Goal: Task Accomplishment & Management: Manage account settings

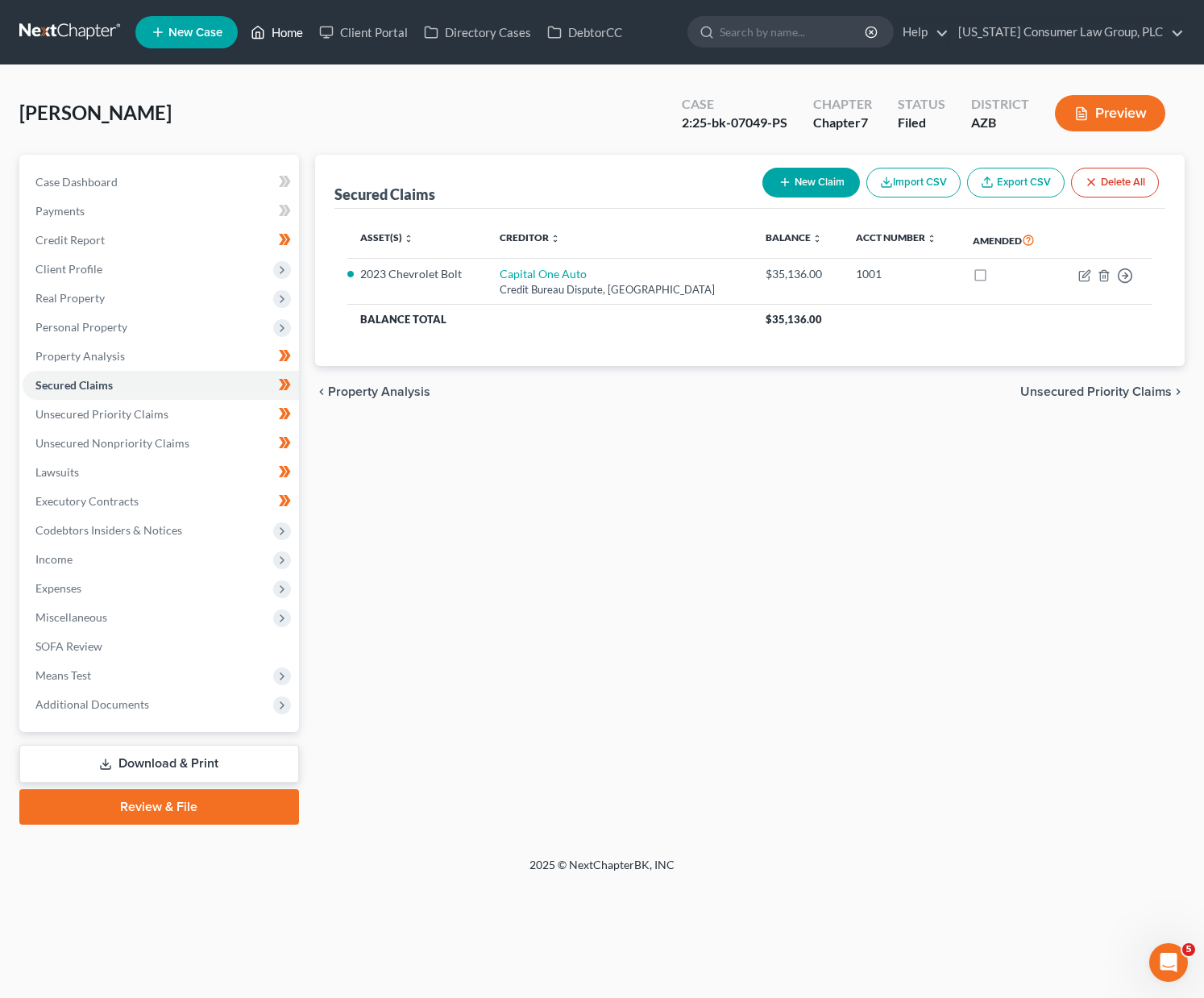
click at [311, 36] on link "Home" at bounding box center [277, 32] width 69 height 29
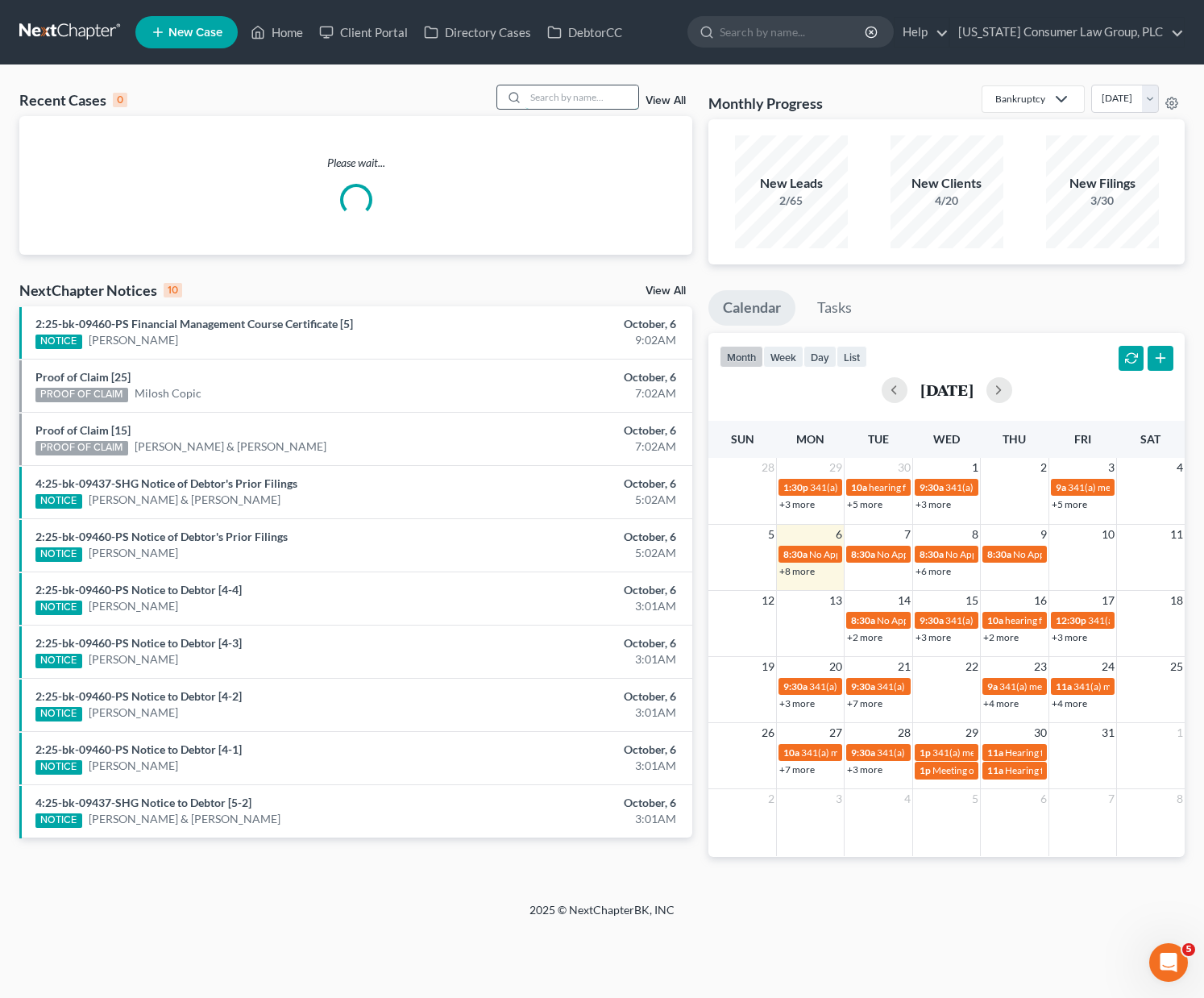
click at [577, 104] on input "search" at bounding box center [582, 96] width 112 height 24
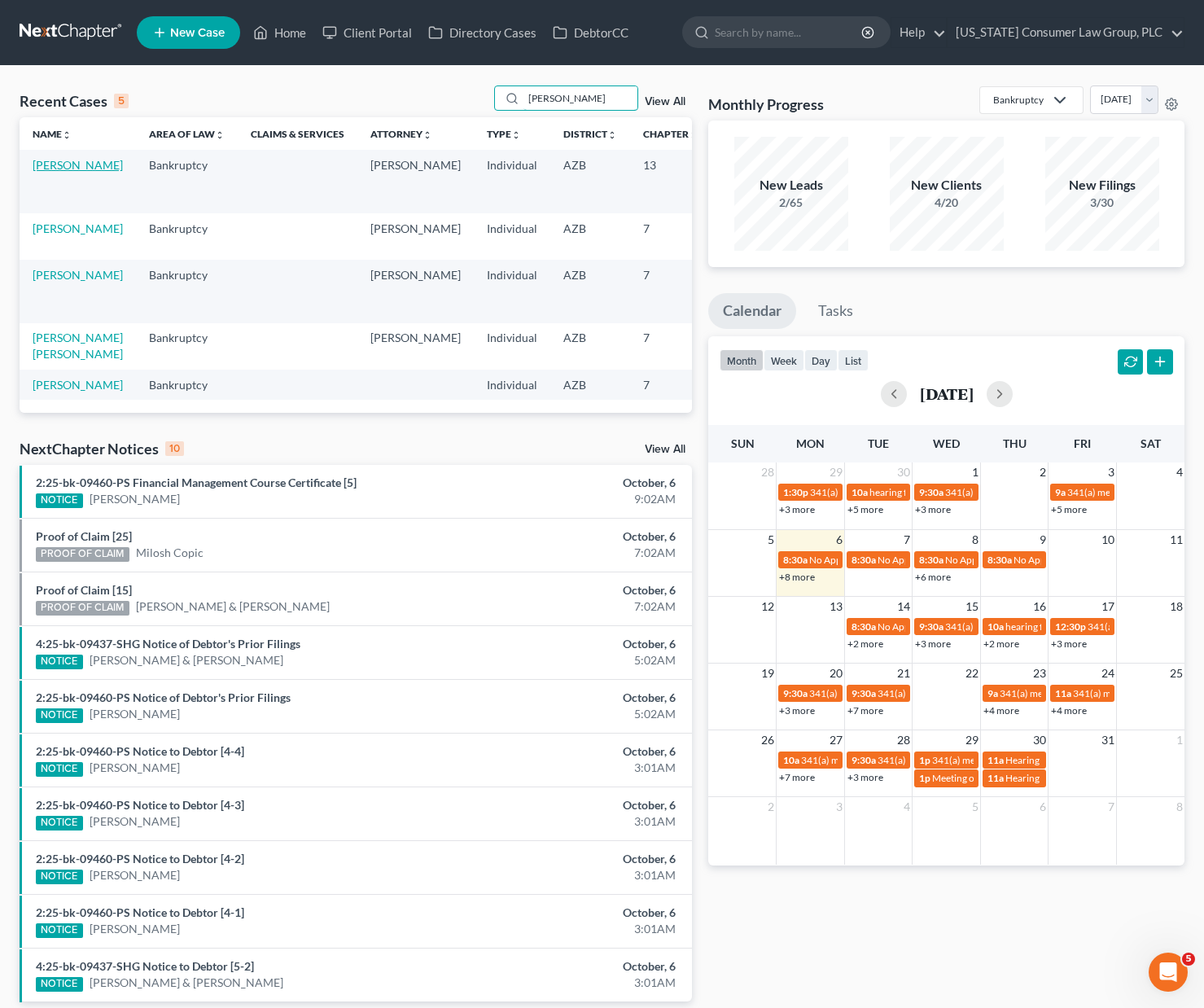
type input "[PERSON_NAME]"
click at [39, 172] on link "[PERSON_NAME]" at bounding box center [77, 165] width 91 height 14
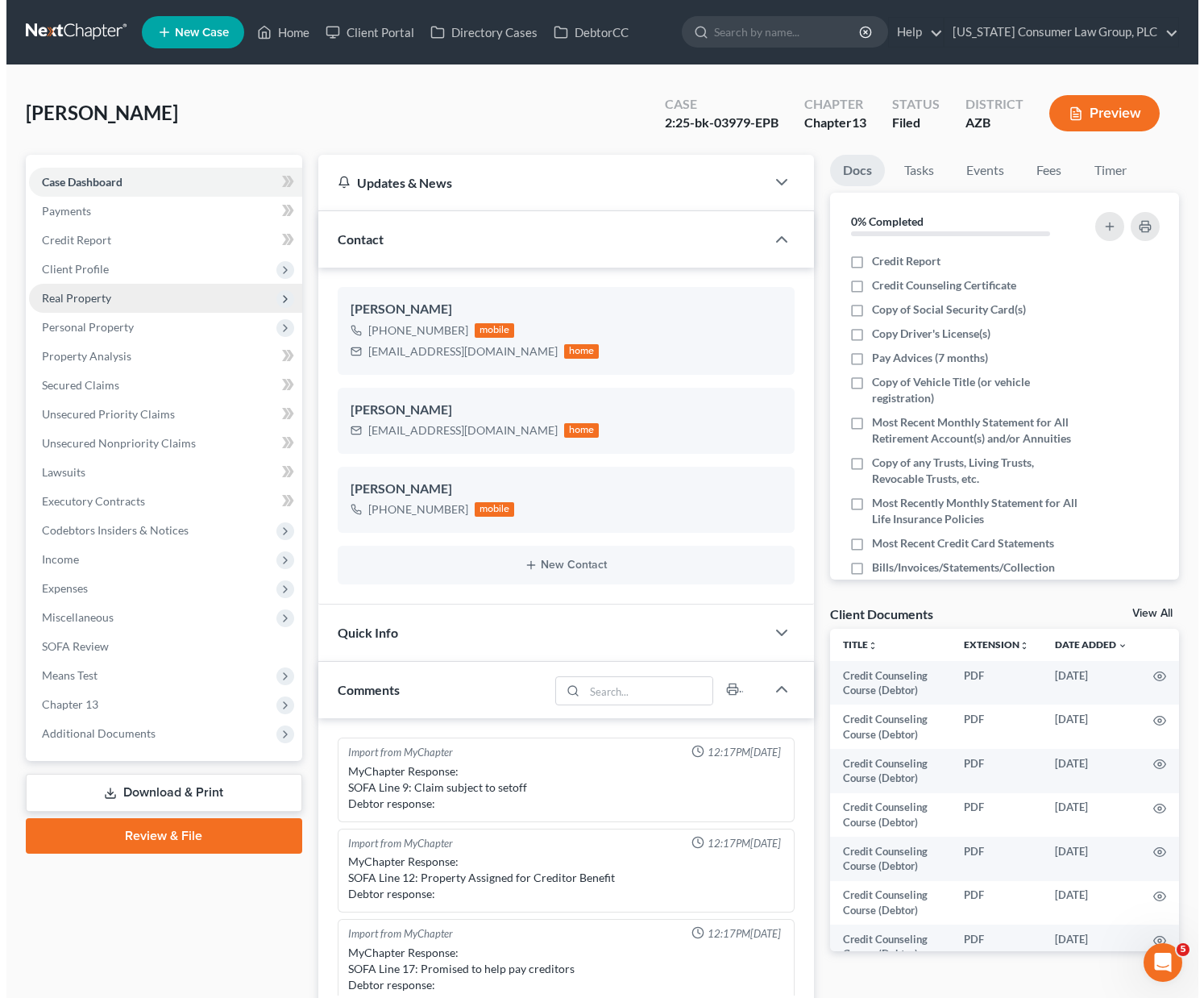
scroll to position [279, 0]
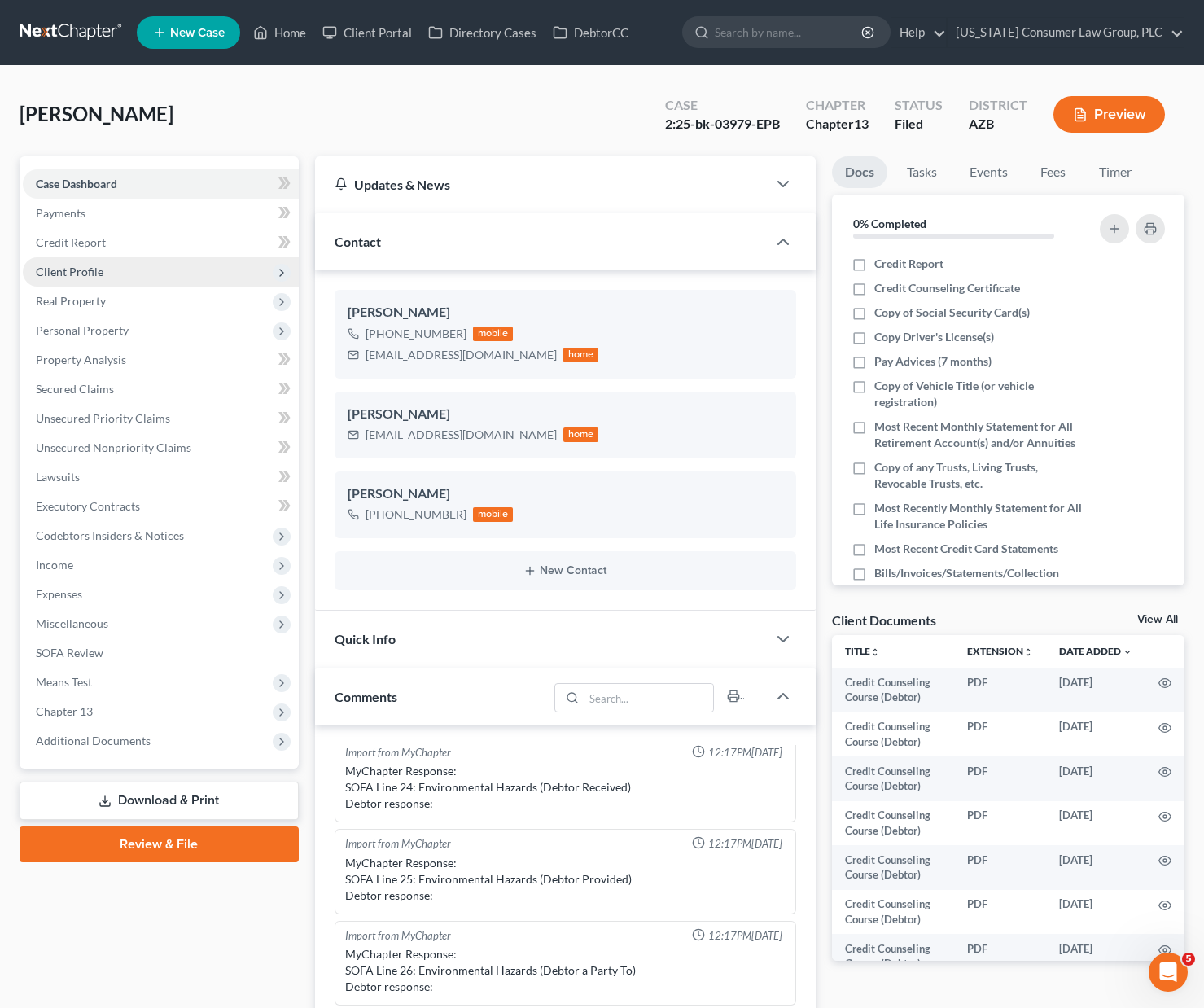
click at [81, 280] on span "Client Profile" at bounding box center [160, 272] width 276 height 30
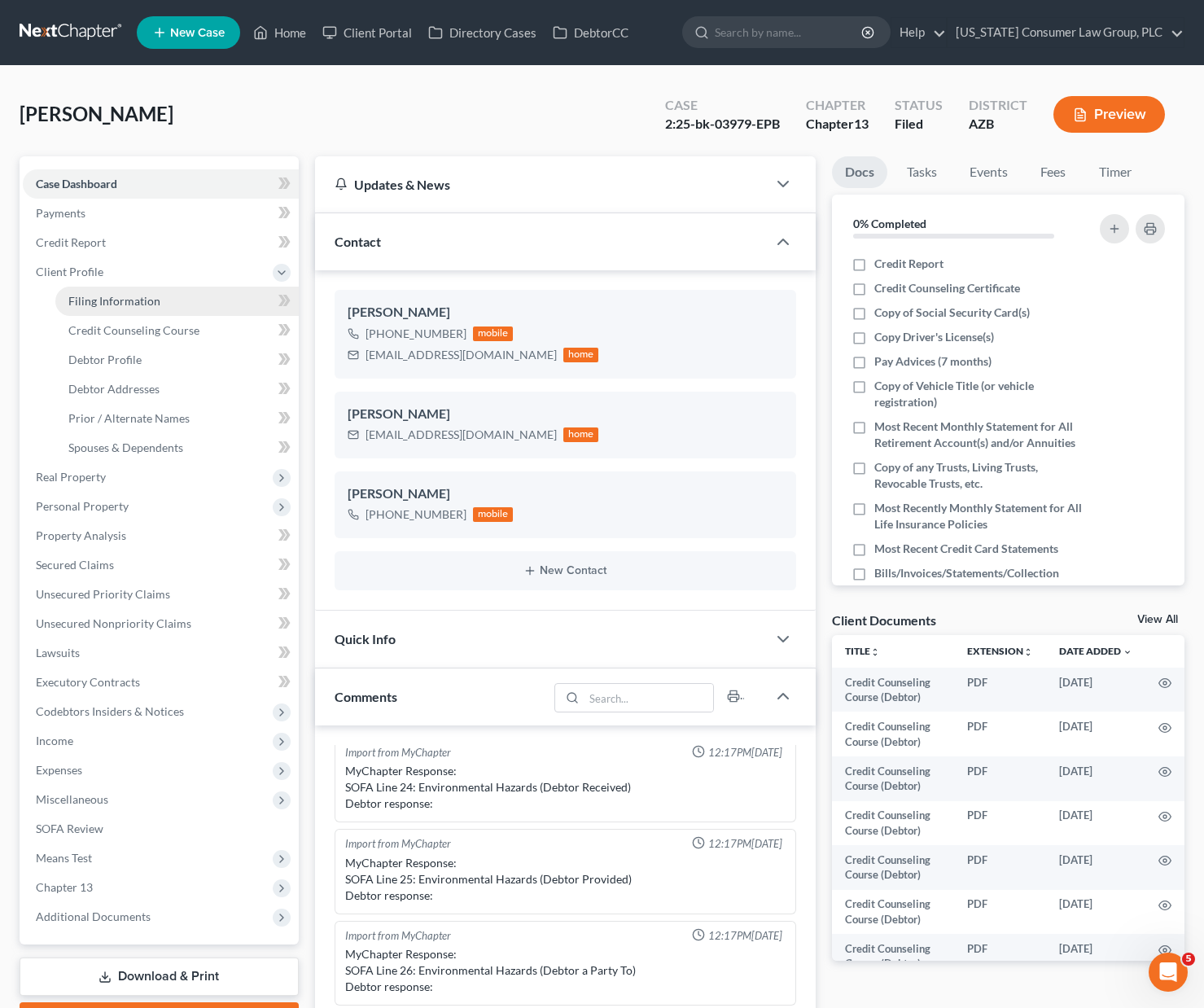
click at [92, 304] on span "Filing Information" at bounding box center [114, 300] width 92 height 14
select select "1"
select select "0"
select select "3"
select select "4"
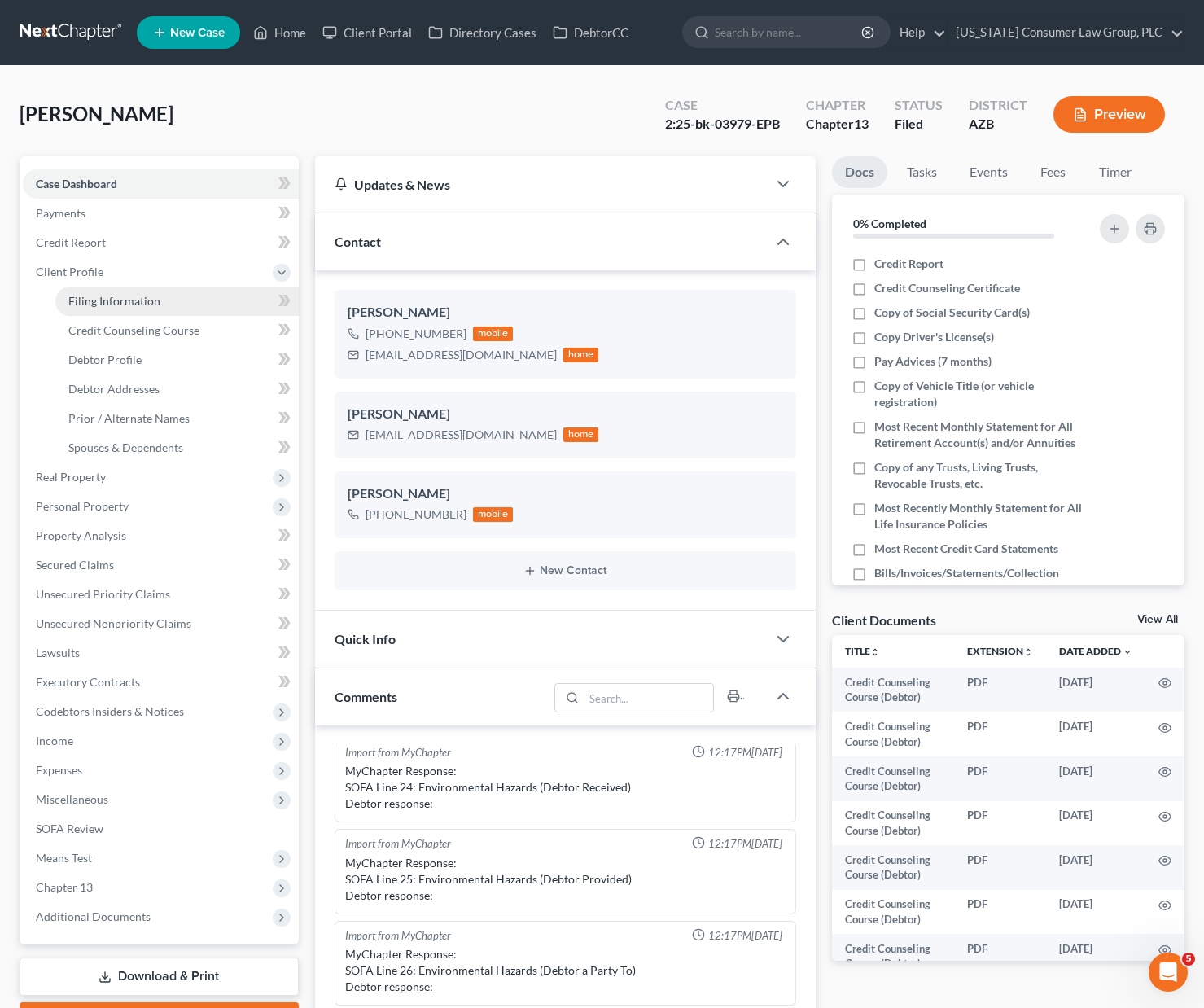
select select "0"
select select "3"
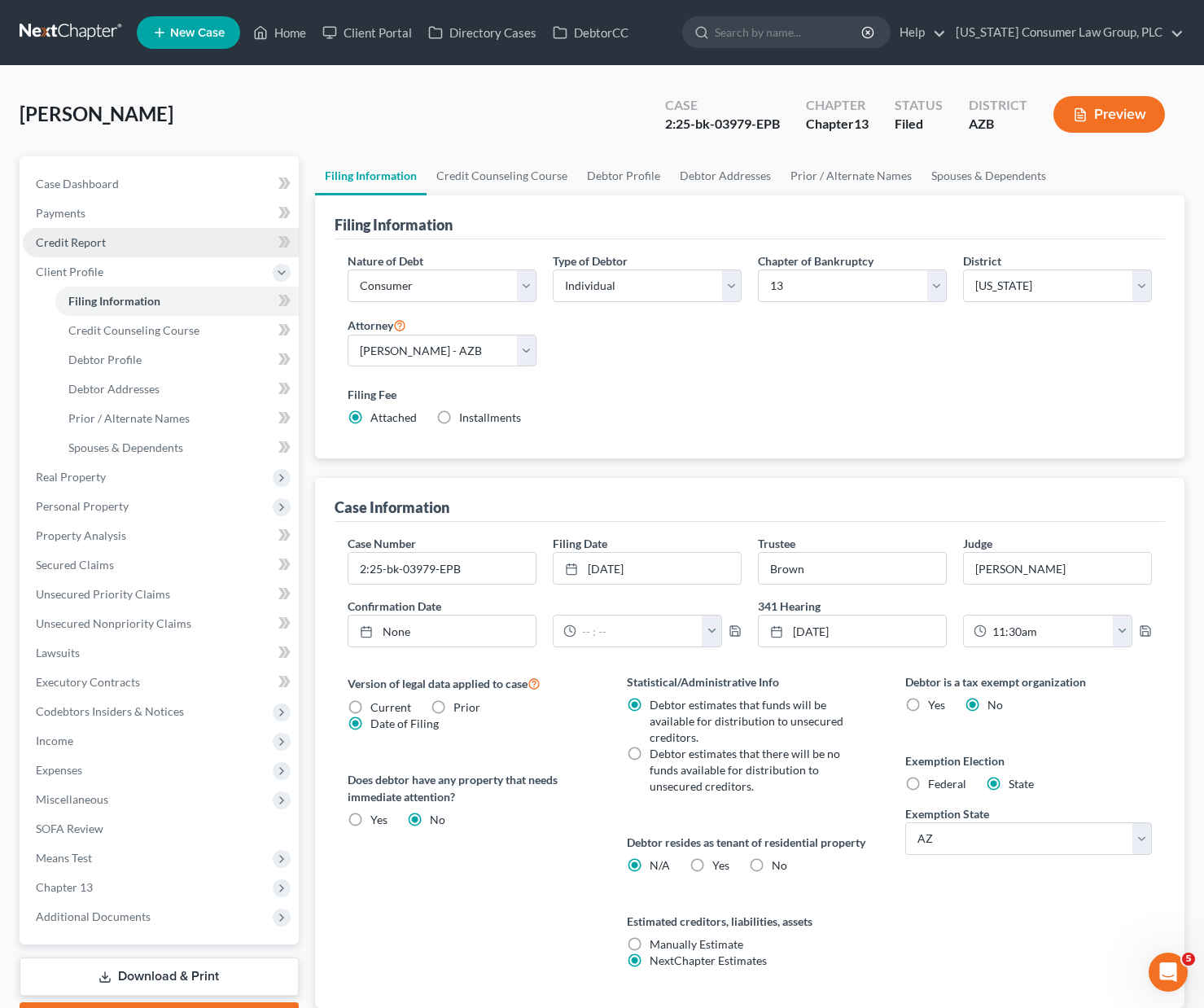
click at [103, 240] on span "Credit Report" at bounding box center [71, 242] width 70 height 14
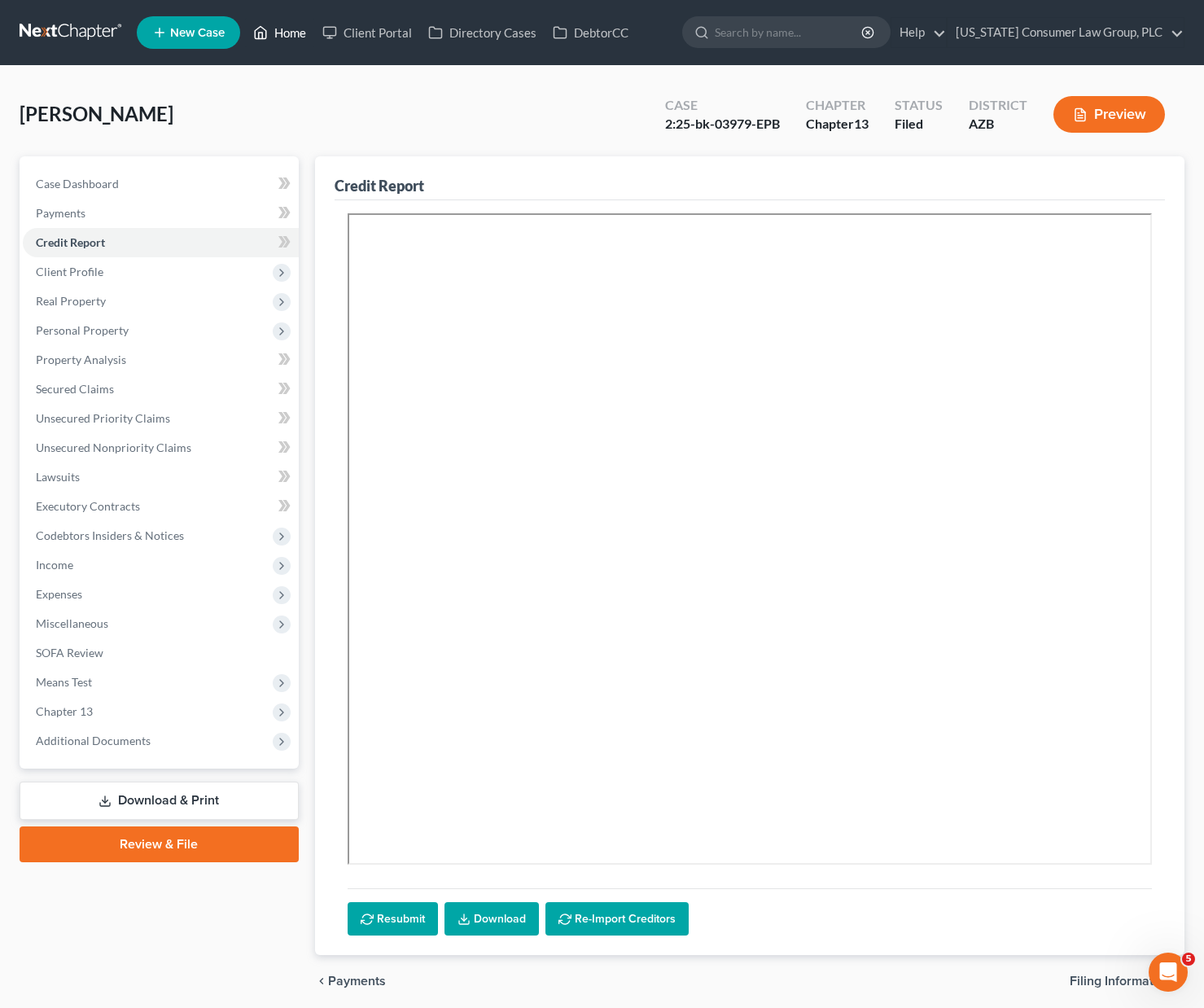
click at [285, 22] on link "Home" at bounding box center [280, 32] width 70 height 30
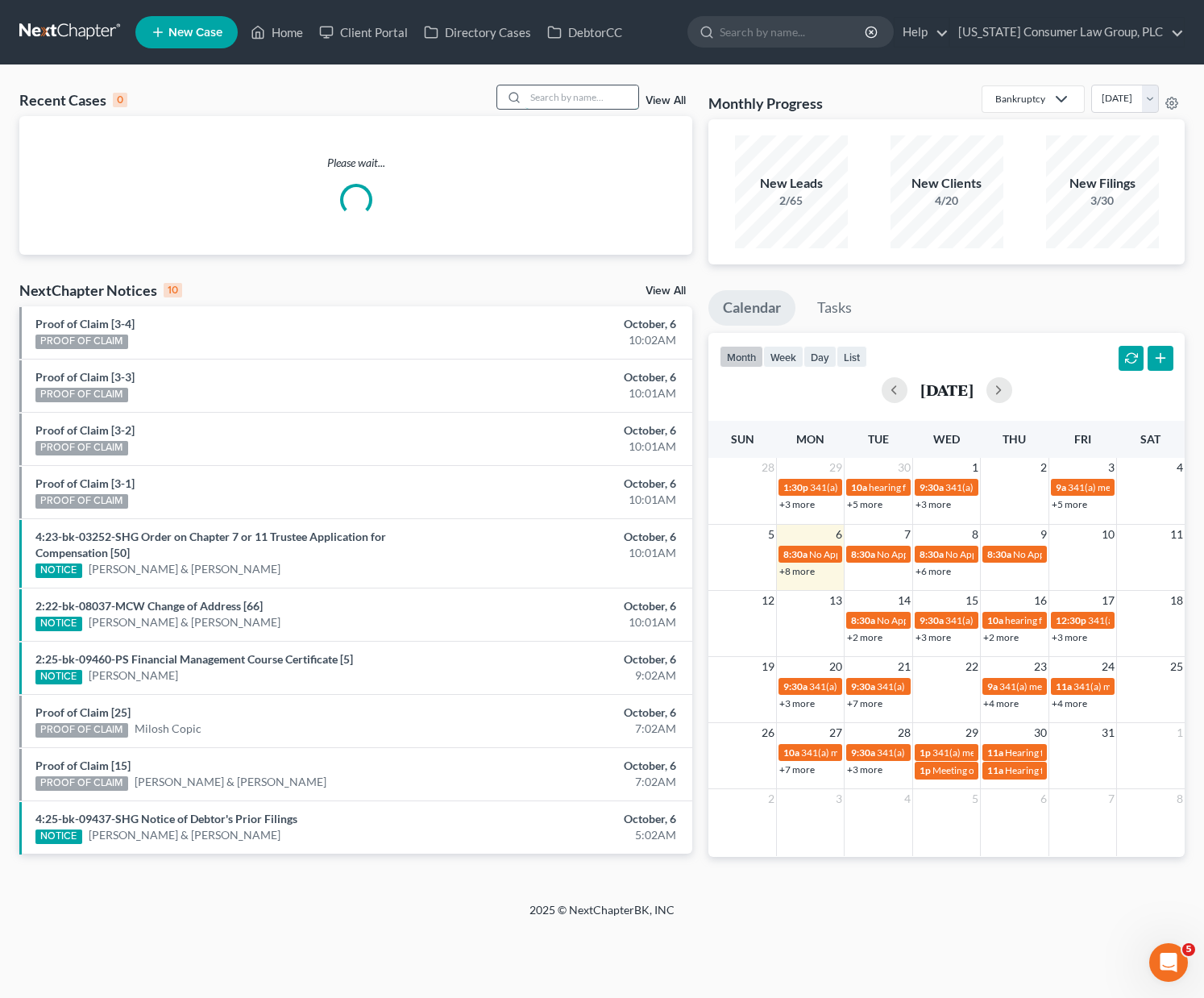
click at [569, 100] on input "search" at bounding box center [582, 96] width 112 height 24
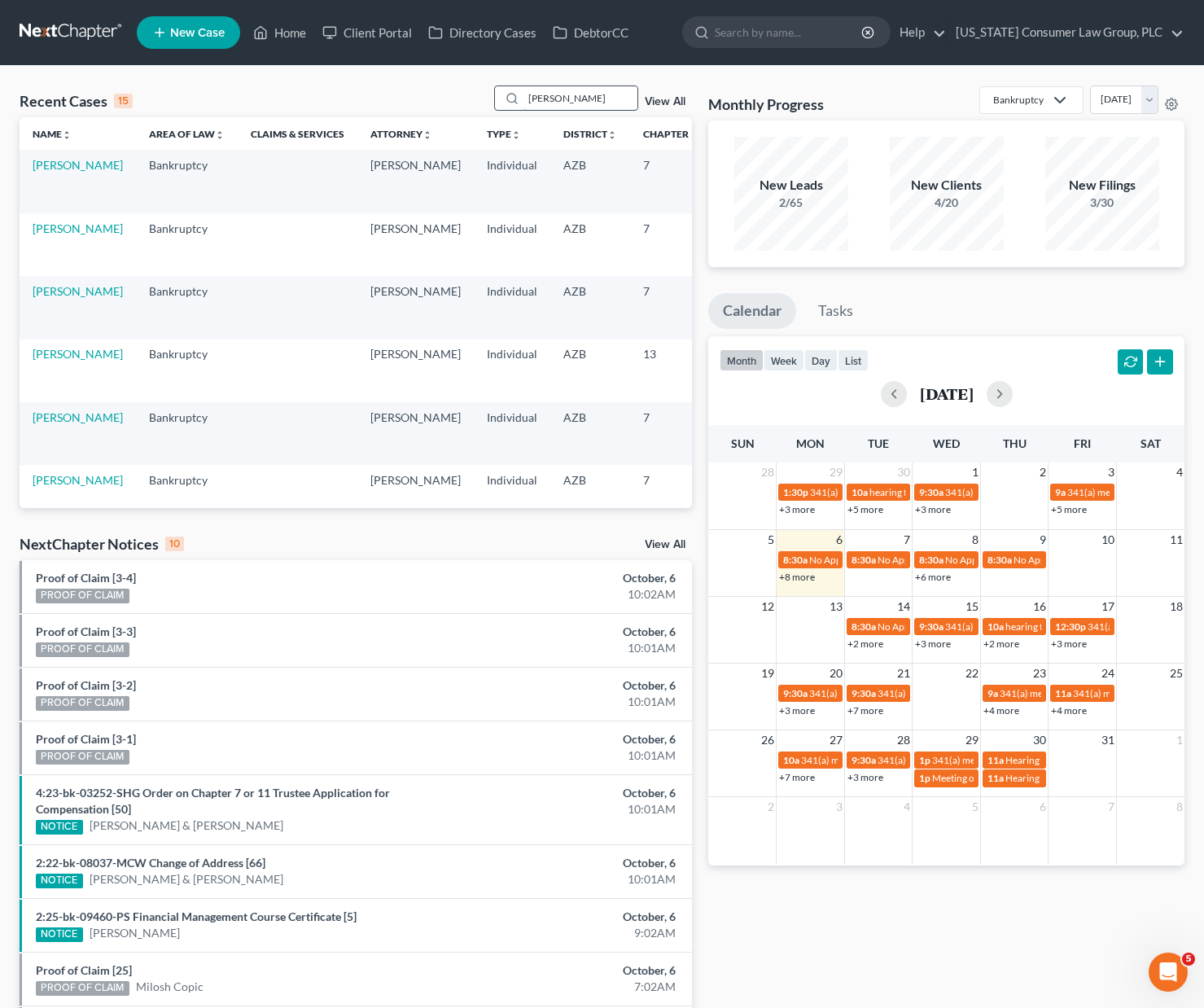
type input "[PERSON_NAME]"
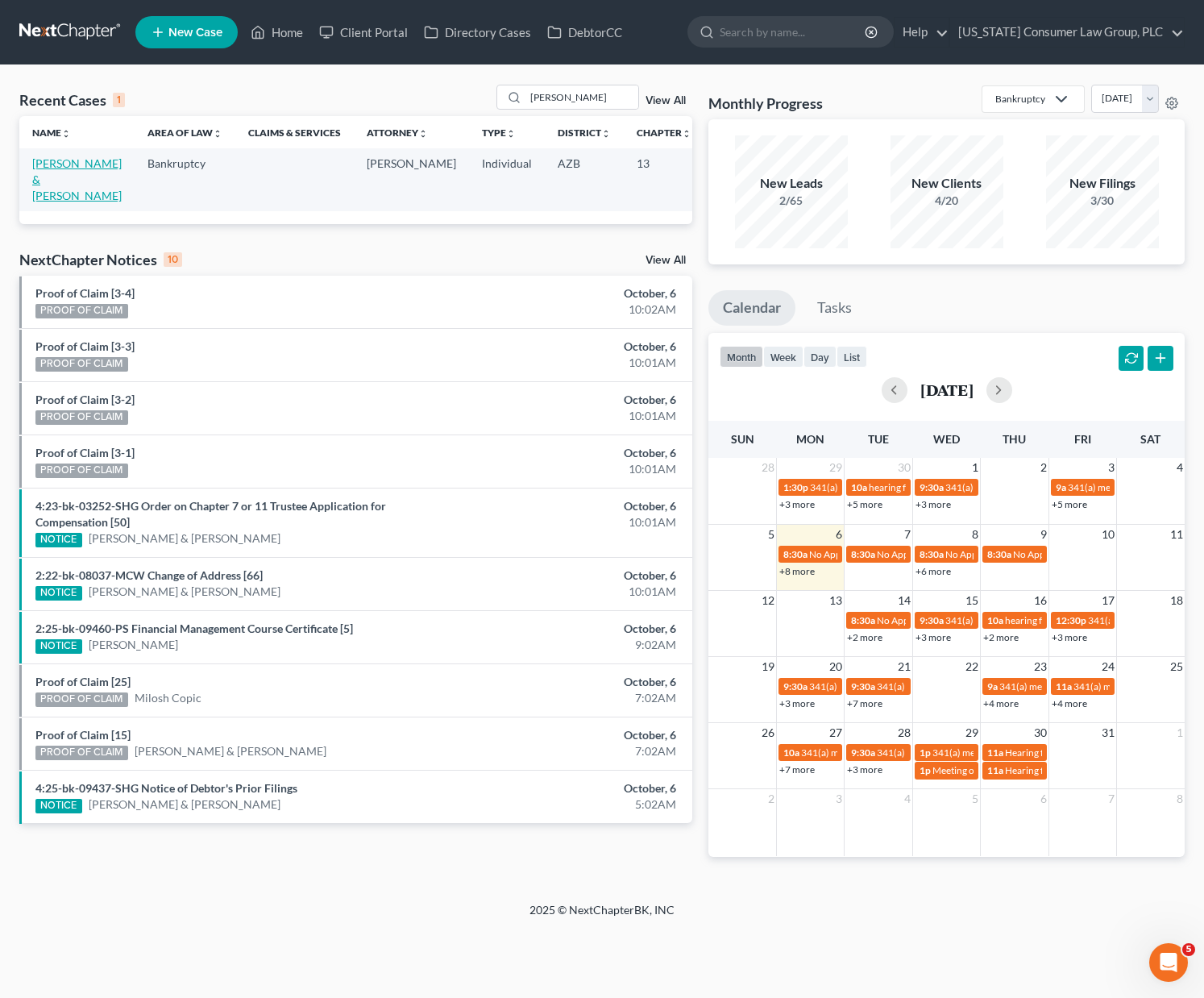
click at [56, 181] on link "[PERSON_NAME] & [PERSON_NAME]" at bounding box center [76, 179] width 90 height 46
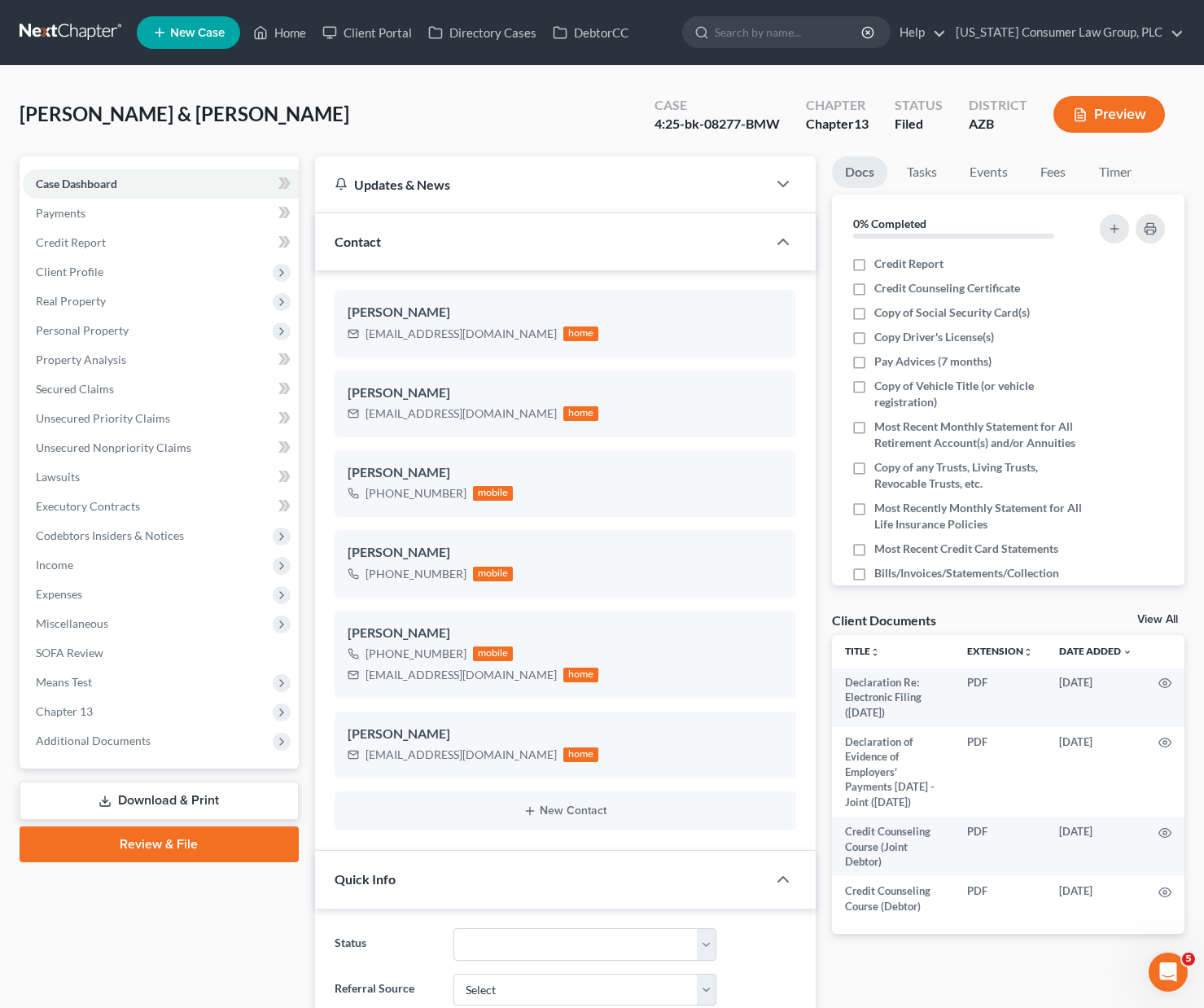
click at [1159, 620] on link "View All" at bounding box center [1157, 620] width 41 height 11
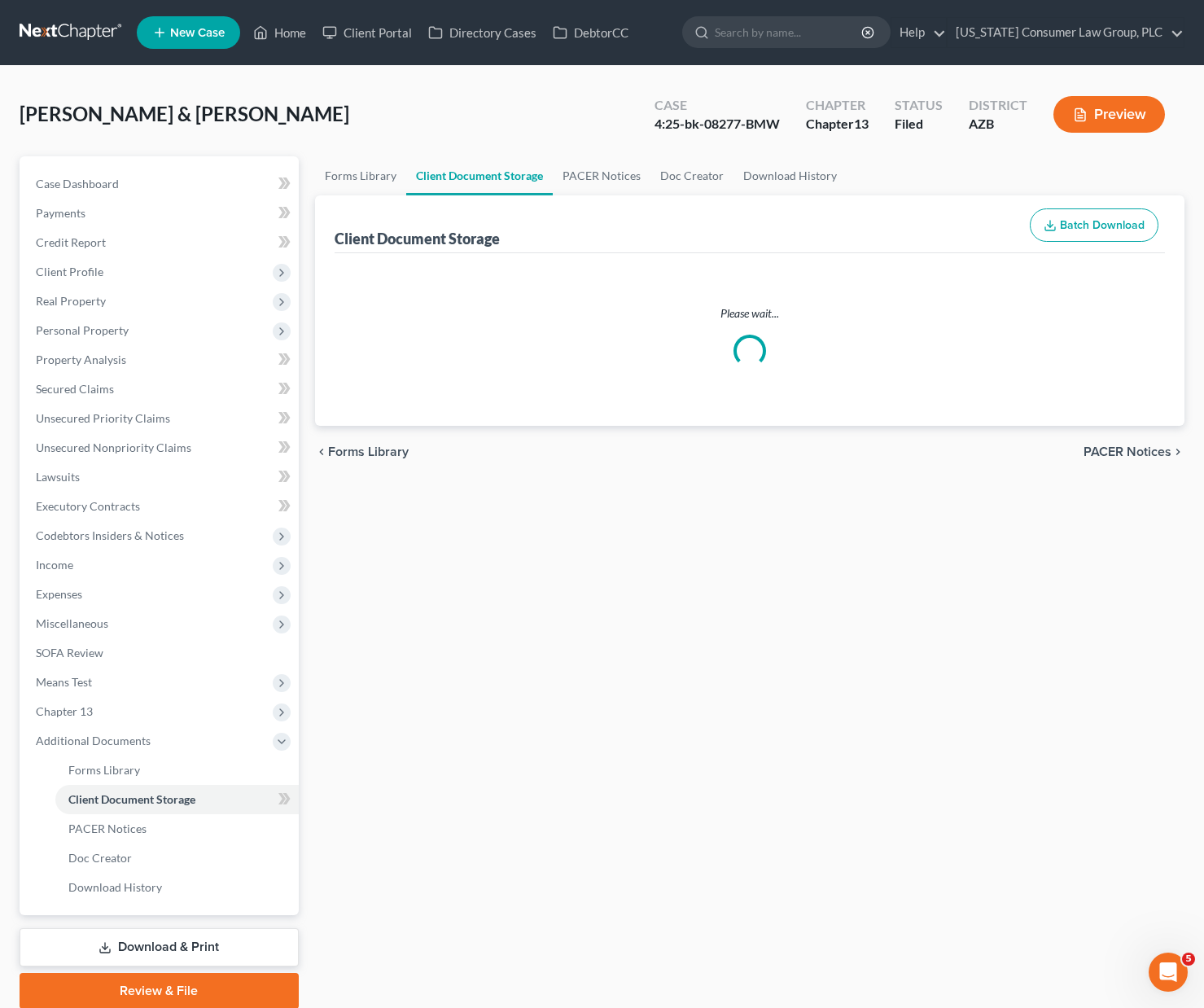
select select "14"
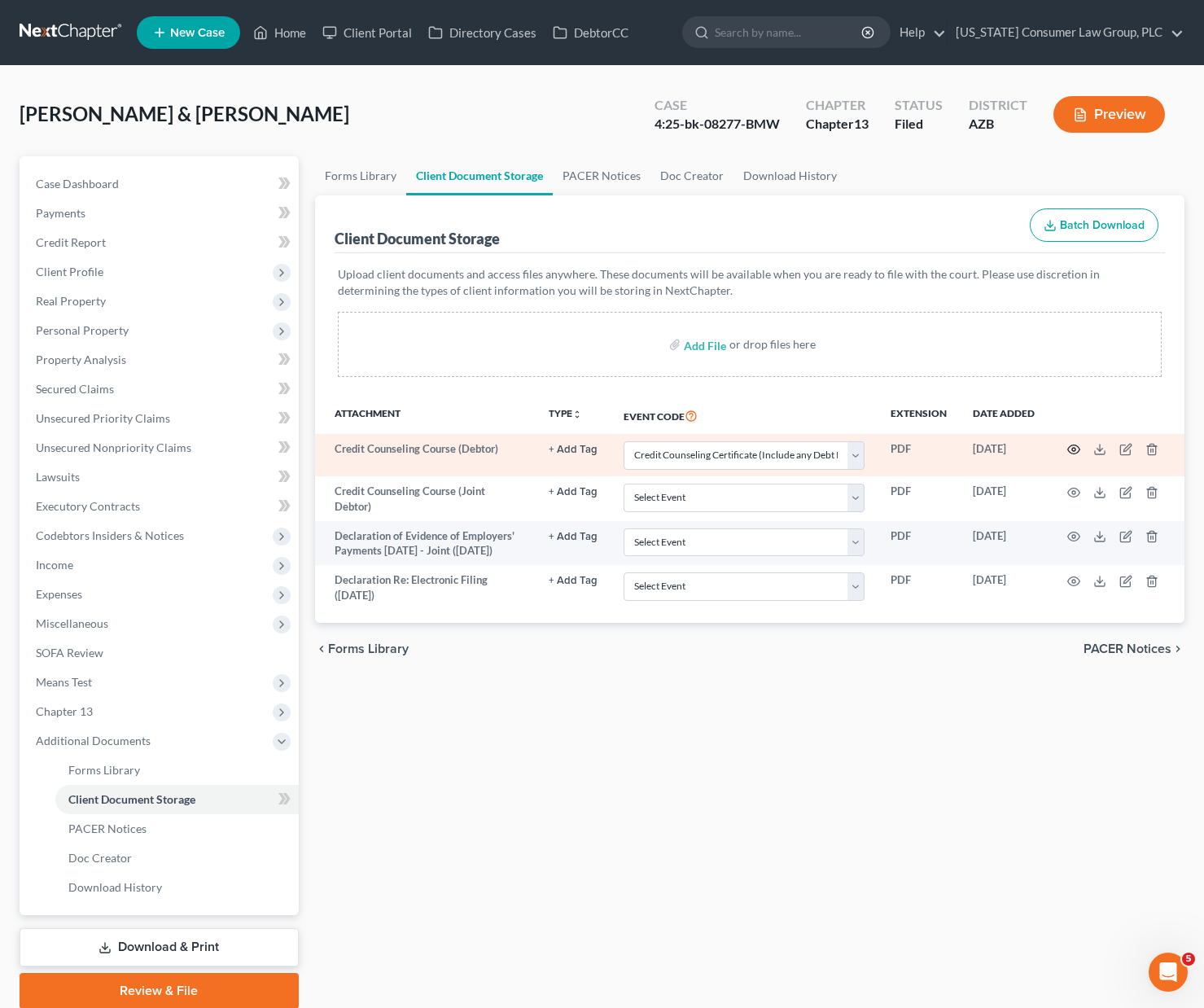
click at [1079, 447] on icon "button" at bounding box center [1074, 449] width 12 height 9
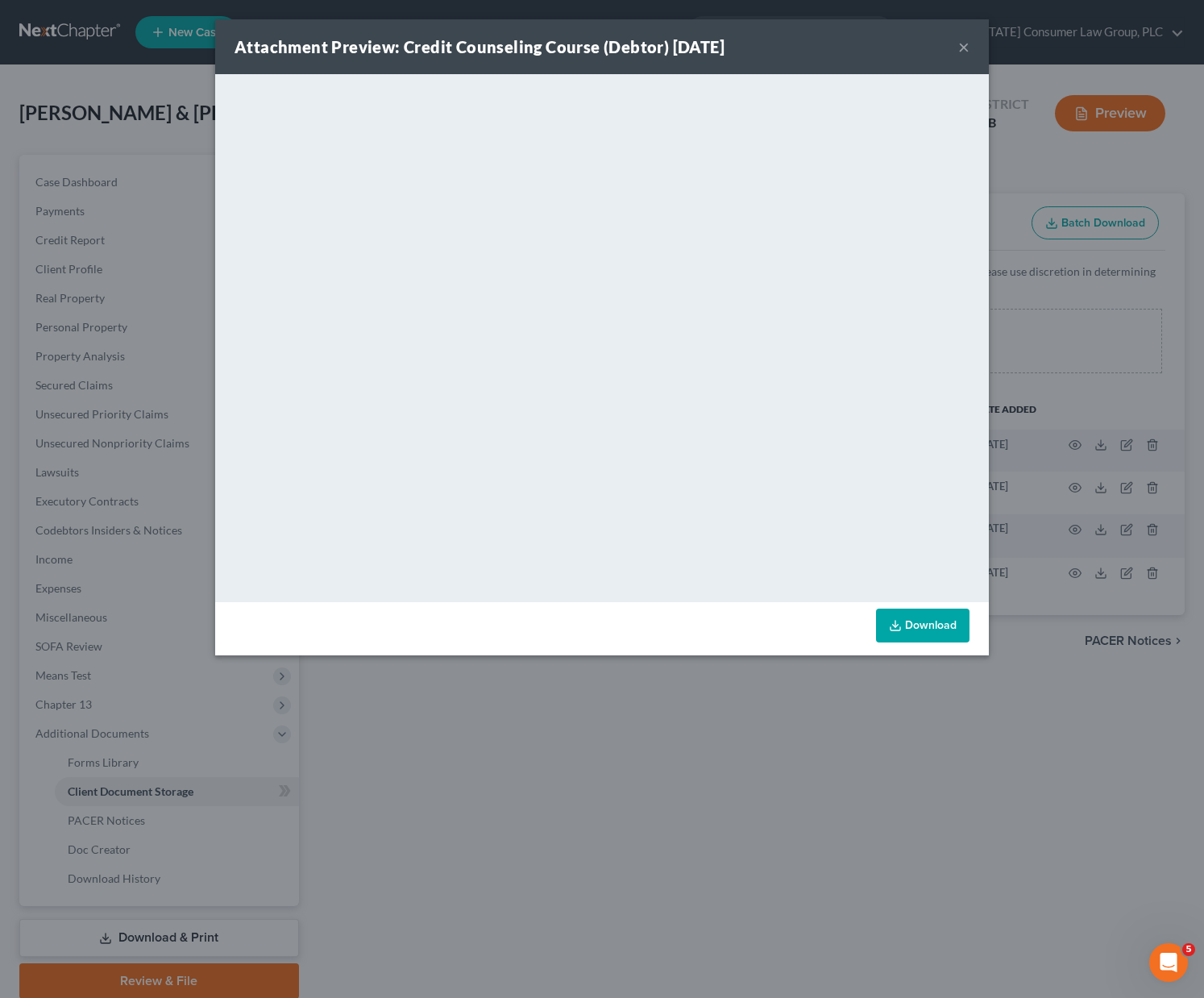
click at [960, 52] on button "×" at bounding box center [964, 46] width 11 height 19
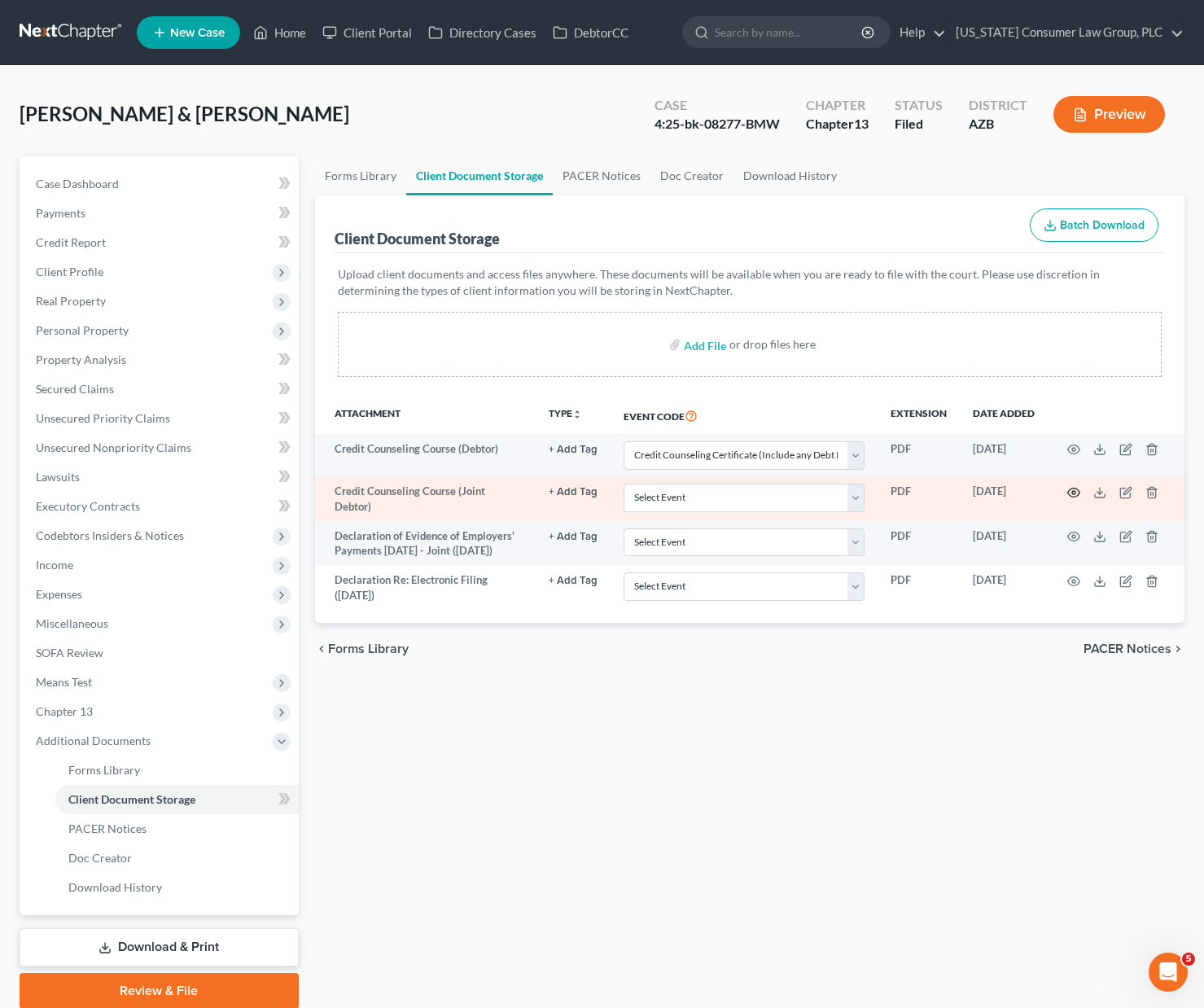
click at [1076, 489] on icon "button" at bounding box center [1074, 493] width 13 height 13
